Goal: Transaction & Acquisition: Purchase product/service

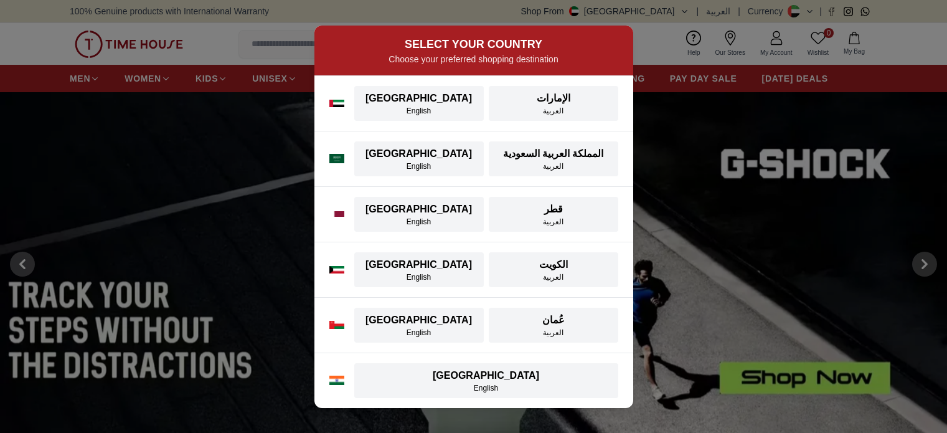
click at [410, 114] on div "English" at bounding box center [419, 111] width 115 height 10
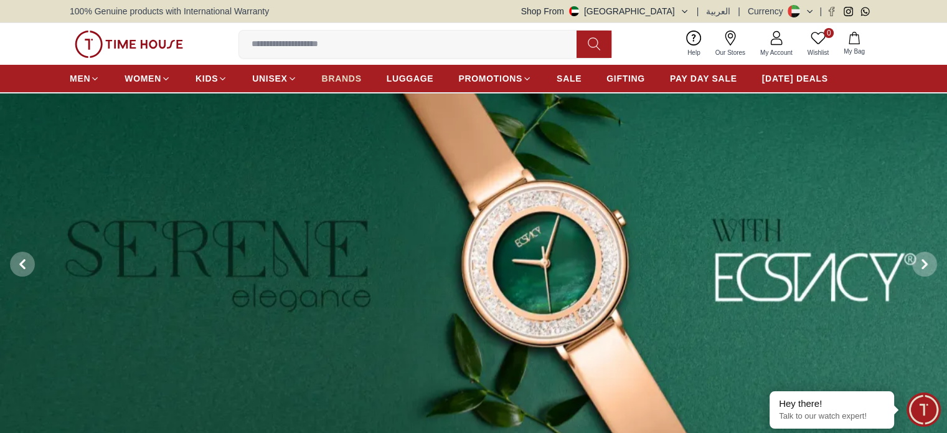
click at [340, 75] on span "BRANDS" at bounding box center [342, 78] width 40 height 12
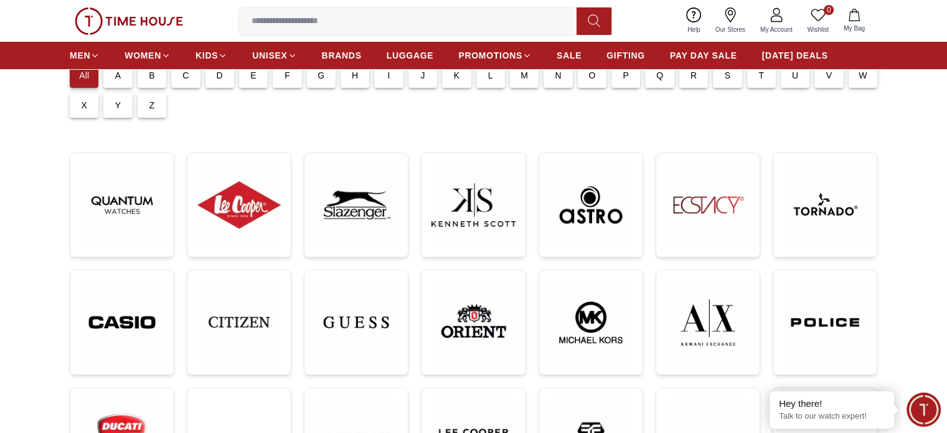
scroll to position [115, 0]
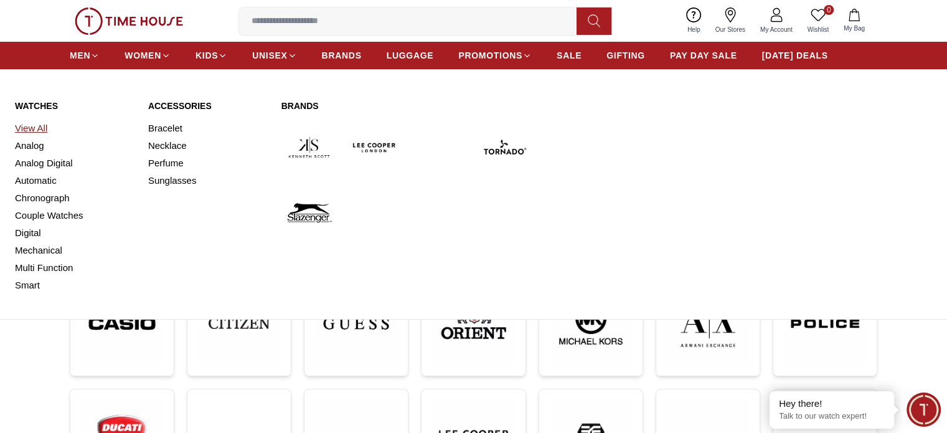
click at [33, 131] on link "View All" at bounding box center [74, 127] width 118 height 17
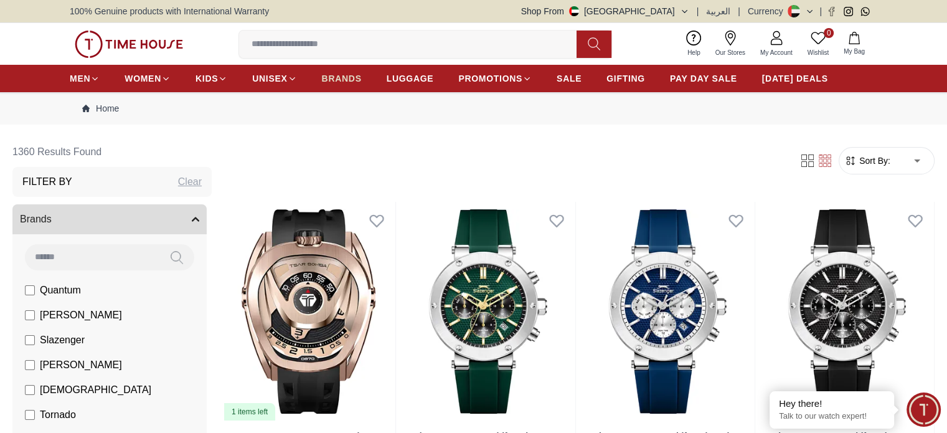
click at [347, 79] on span "BRANDS" at bounding box center [342, 78] width 40 height 12
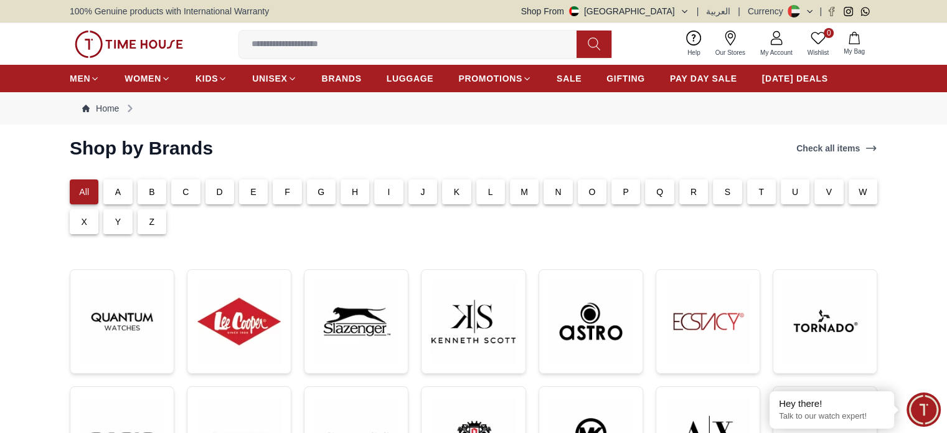
click at [620, 189] on div "P" at bounding box center [625, 191] width 29 height 25
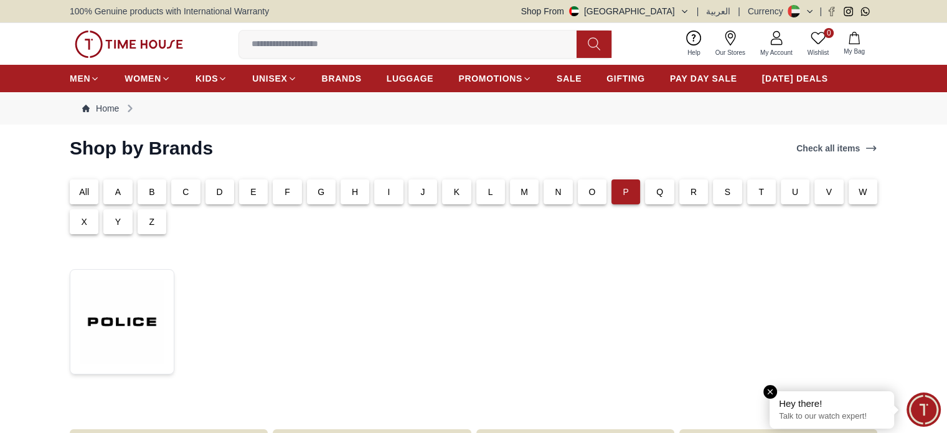
click at [771, 390] on em "Close tooltip" at bounding box center [770, 392] width 14 height 14
click at [657, 191] on p "Q" at bounding box center [659, 191] width 7 height 12
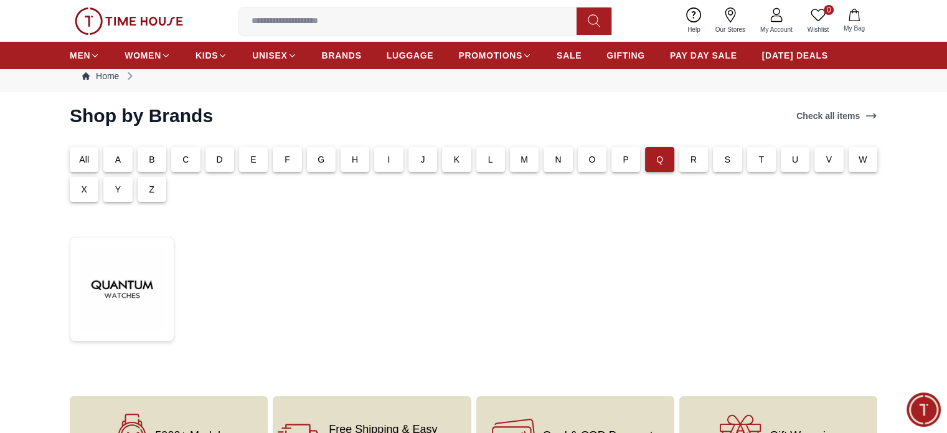
scroll to position [27, 0]
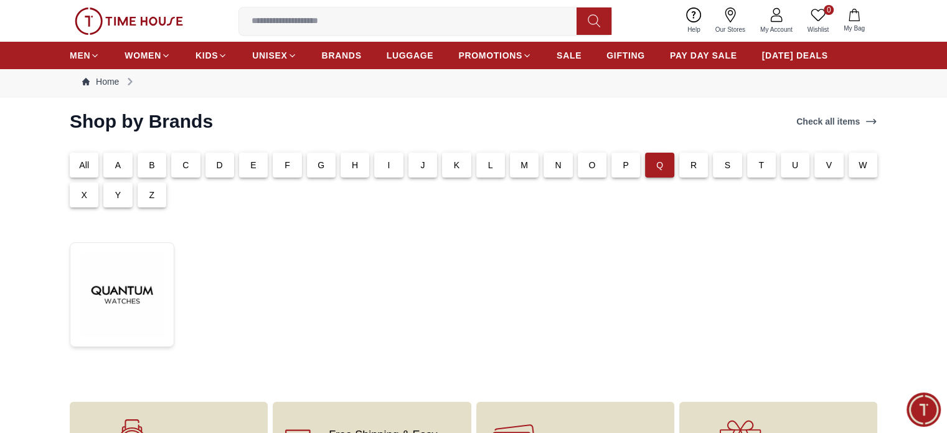
click at [685, 161] on div "R" at bounding box center [693, 164] width 29 height 25
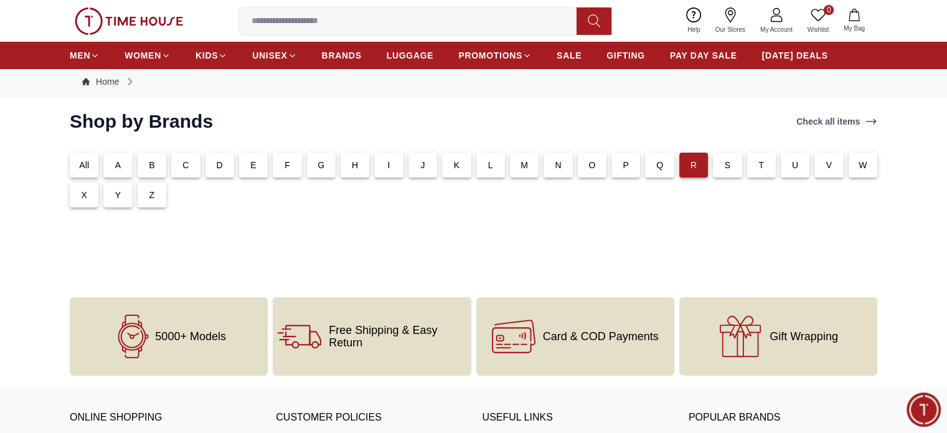
click at [713, 160] on div "S" at bounding box center [727, 164] width 29 height 25
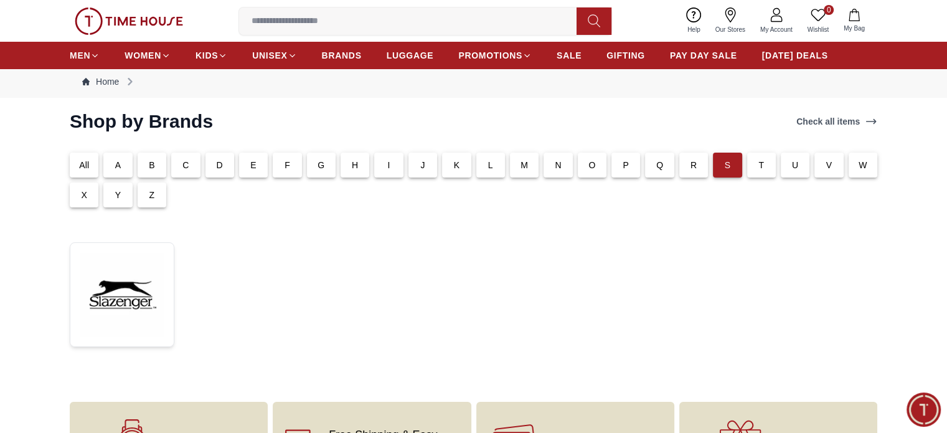
click at [759, 164] on p "T" at bounding box center [761, 165] width 6 height 12
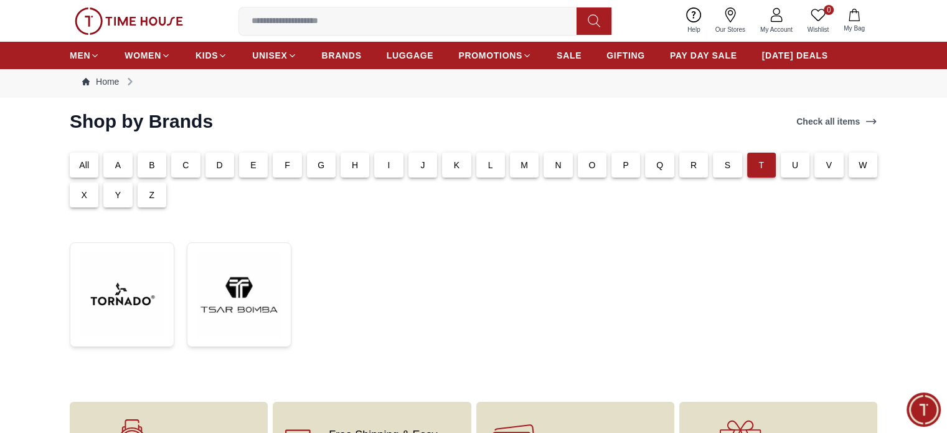
click at [797, 169] on p "U" at bounding box center [795, 165] width 6 height 12
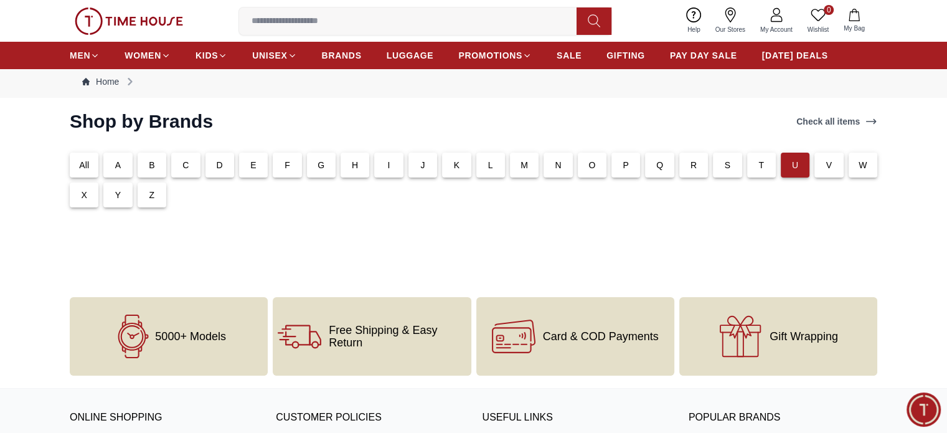
click at [823, 170] on div "V" at bounding box center [828, 164] width 29 height 25
click at [860, 174] on div "W" at bounding box center [862, 164] width 29 height 25
click at [73, 196] on div "X" at bounding box center [84, 194] width 29 height 25
click at [111, 196] on div "Y" at bounding box center [117, 194] width 29 height 25
click at [148, 200] on div "Z" at bounding box center [152, 194] width 29 height 25
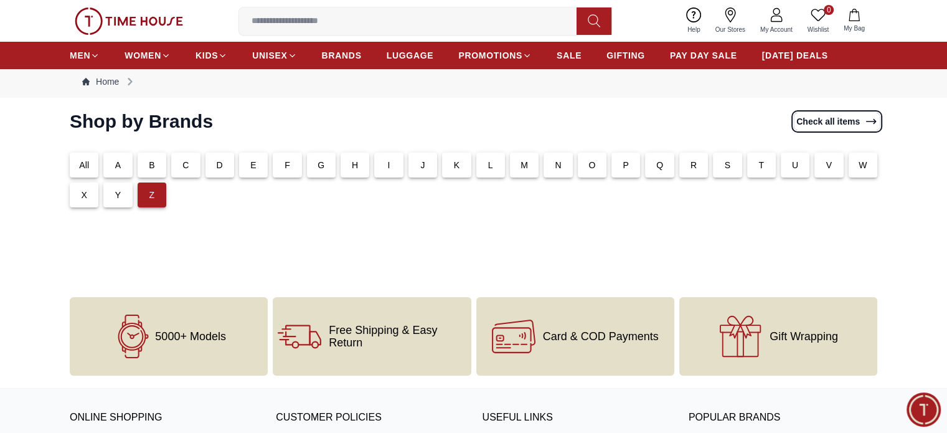
click at [825, 121] on link "Check all items" at bounding box center [837, 121] width 86 height 17
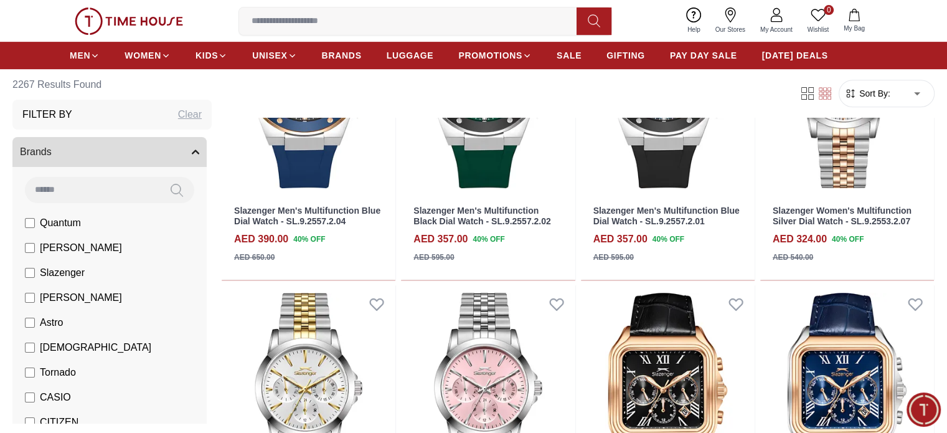
scroll to position [533, 0]
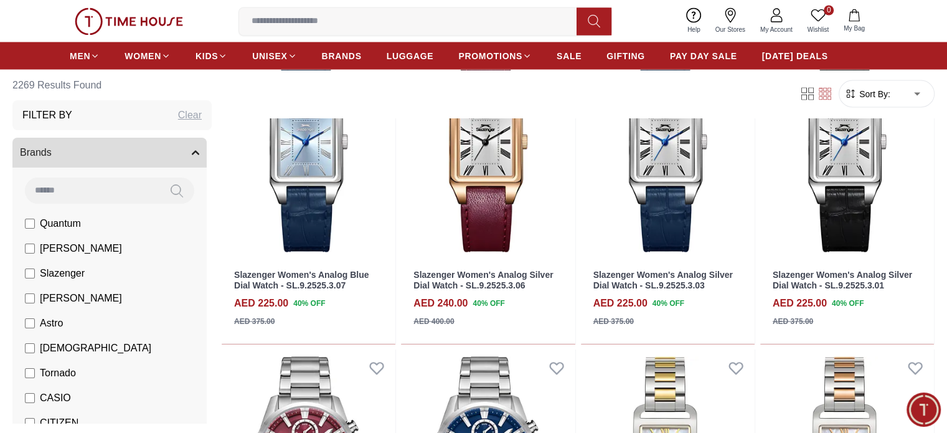
scroll to position [2361, 0]
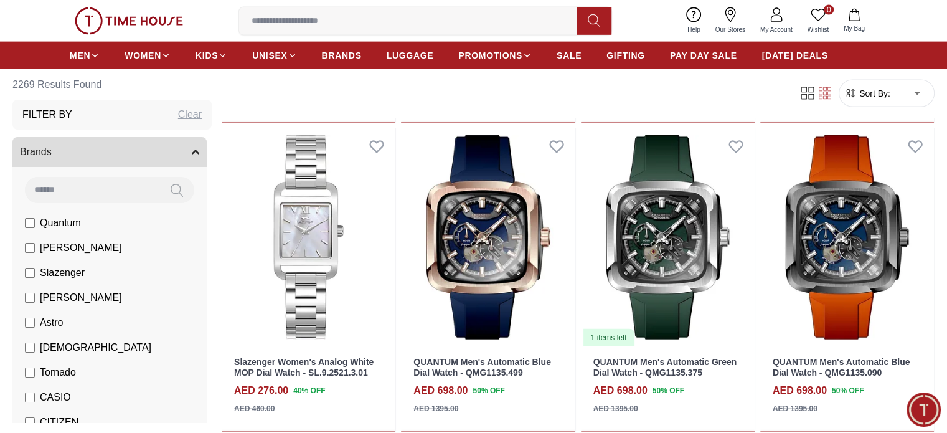
scroll to position [3021, 0]
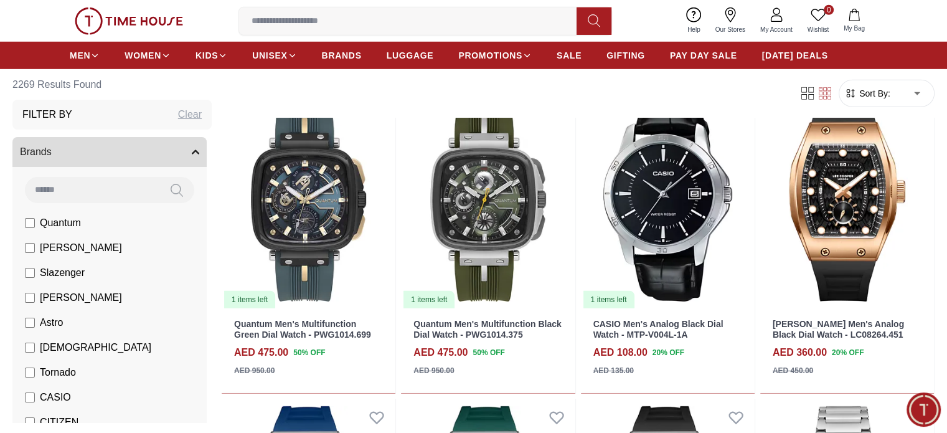
scroll to position [3831, 0]
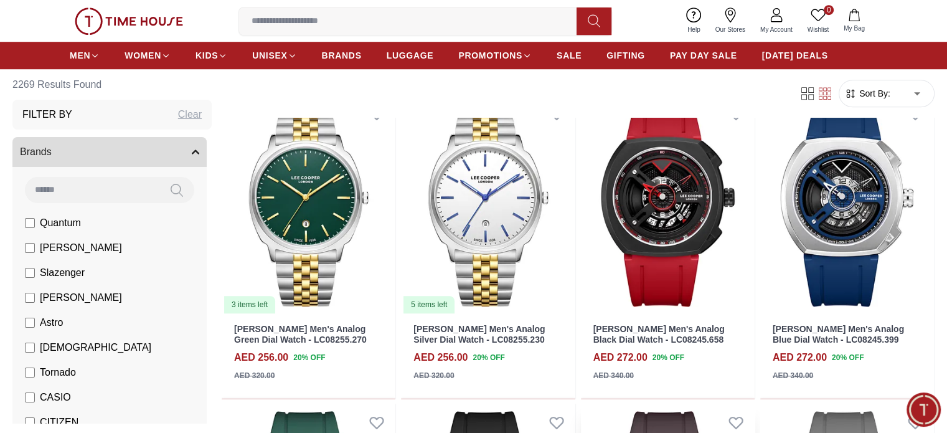
scroll to position [5738, 0]
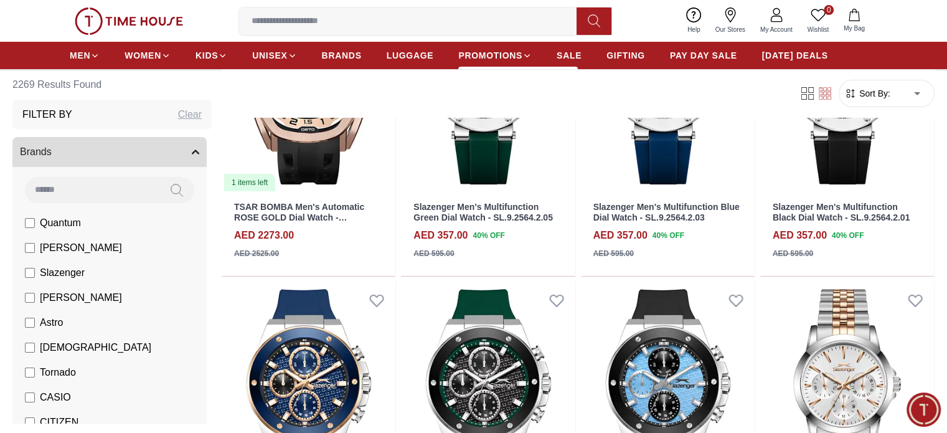
scroll to position [197, 0]
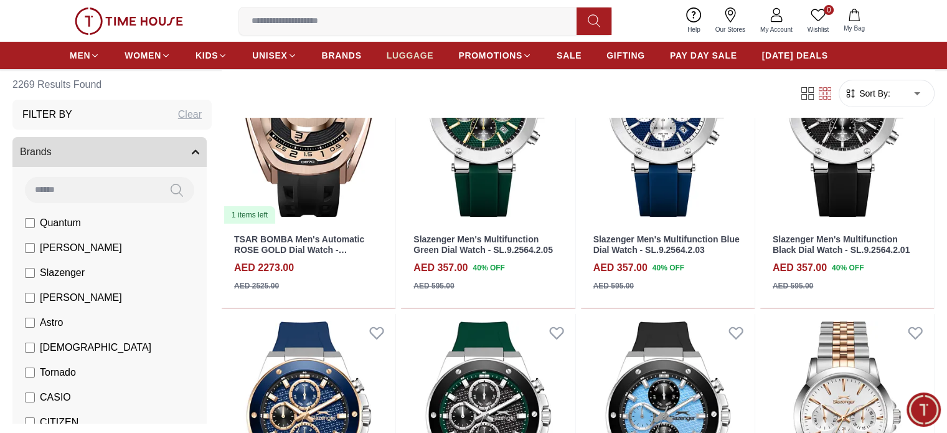
click at [405, 57] on span "LUGGAGE" at bounding box center [410, 55] width 47 height 12
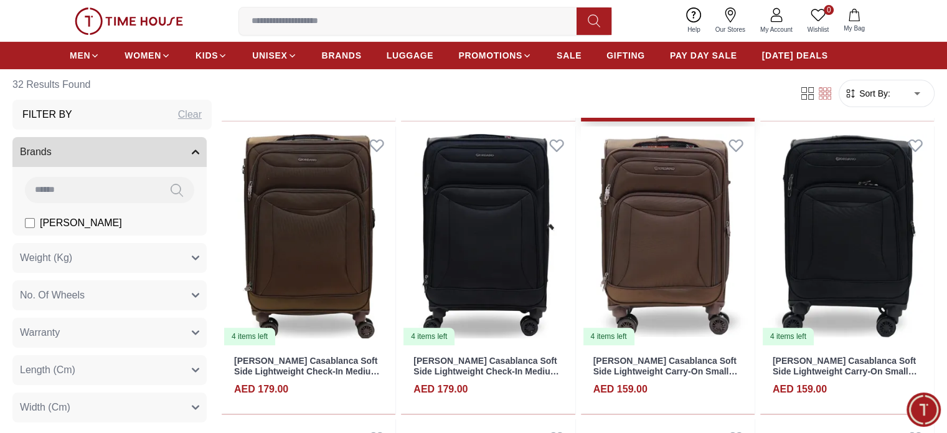
scroll to position [371, 0]
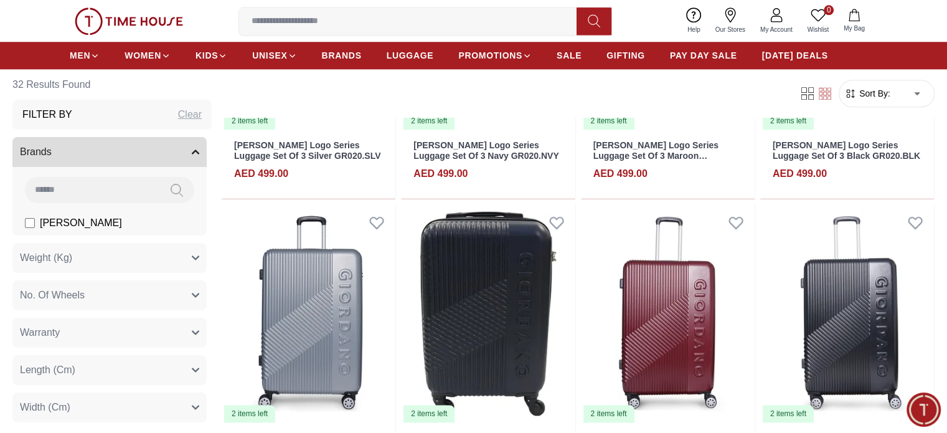
scroll to position [1464, 0]
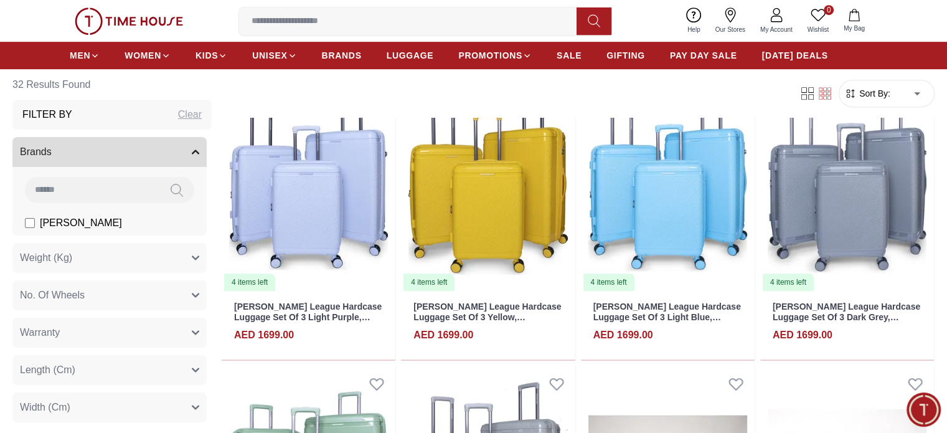
scroll to position [716, 0]
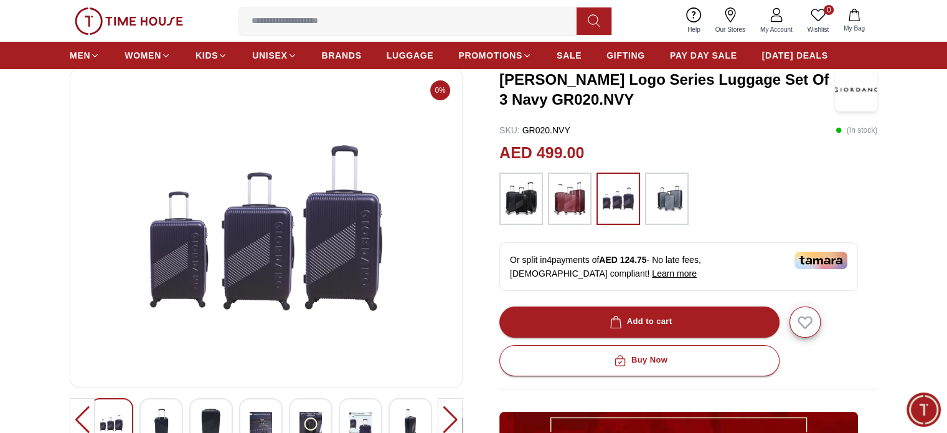
scroll to position [78, 0]
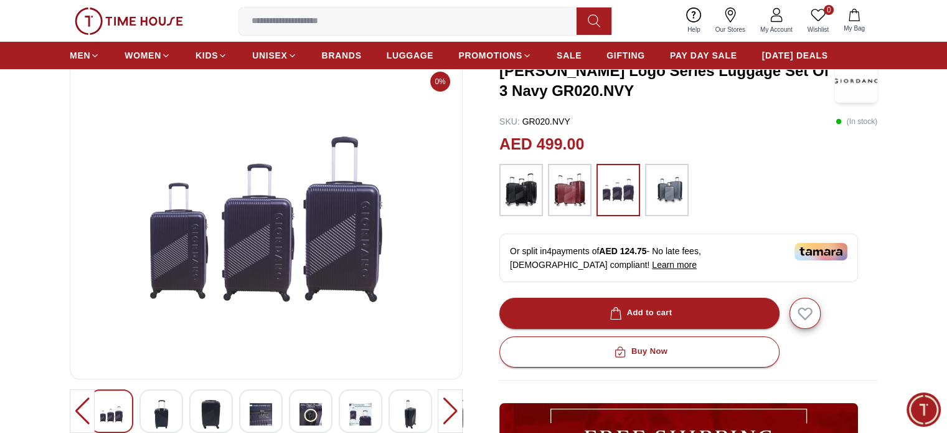
click at [586, 200] on div at bounding box center [570, 190] width 44 height 52
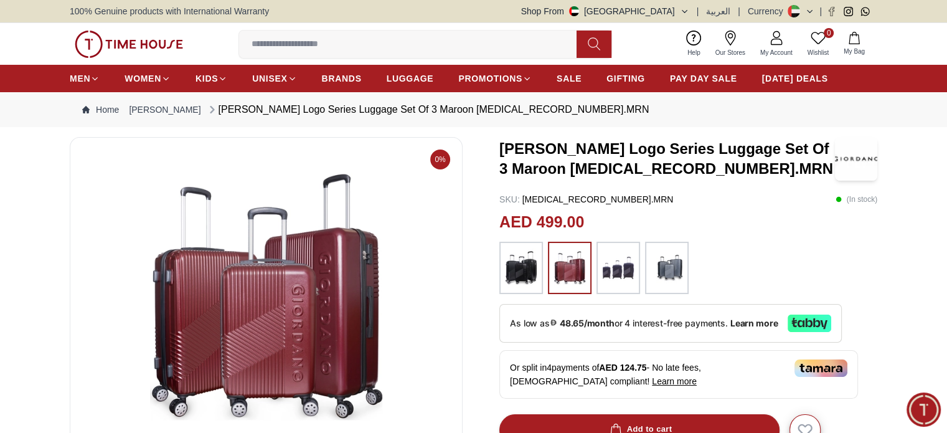
click at [861, 171] on img at bounding box center [856, 159] width 42 height 44
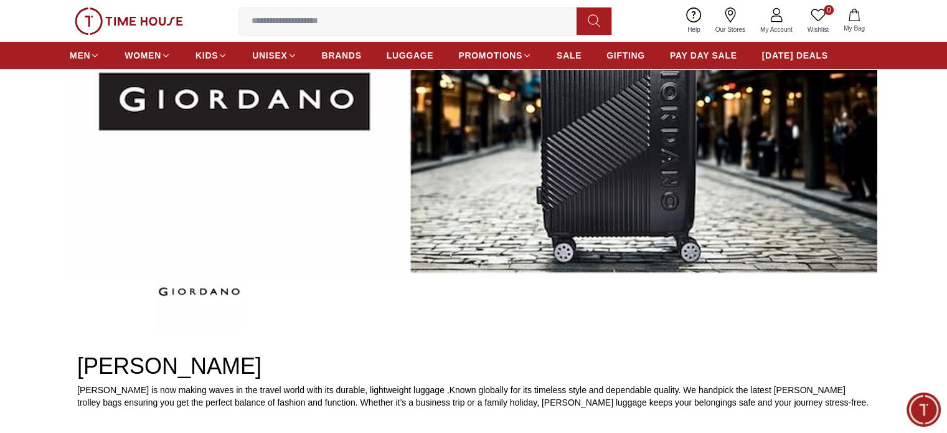
scroll to position [214, 0]
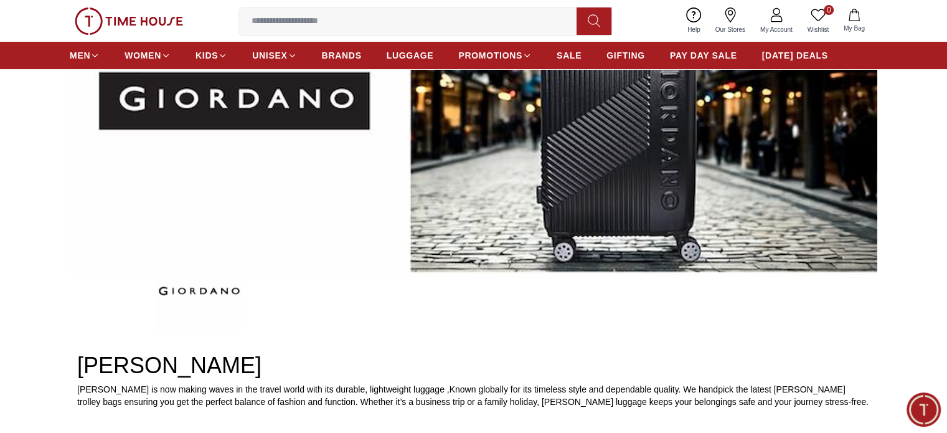
click at [563, 207] on img at bounding box center [473, 101] width 807 height 353
click at [713, 51] on span "PAY DAY SALE" at bounding box center [703, 55] width 67 height 12
